Goal: Navigation & Orientation: Find specific page/section

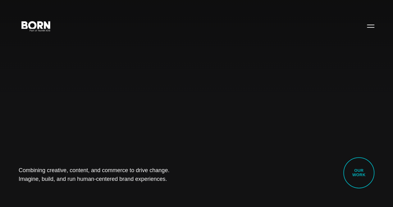
click at [364, 172] on link "Our Work" at bounding box center [358, 172] width 31 height 31
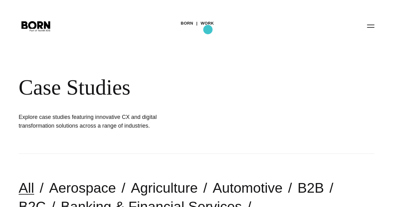
click at [208, 28] on link "Work" at bounding box center [207, 23] width 13 height 9
